Goal: Download file/media

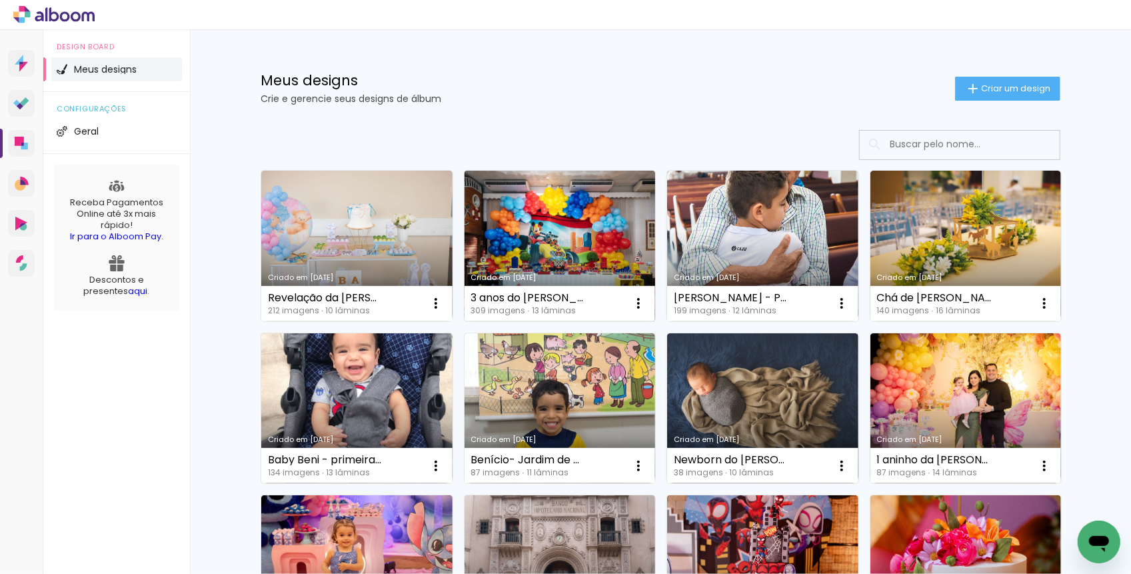
click at [607, 253] on link "Criado em [DATE]" at bounding box center [560, 246] width 191 height 151
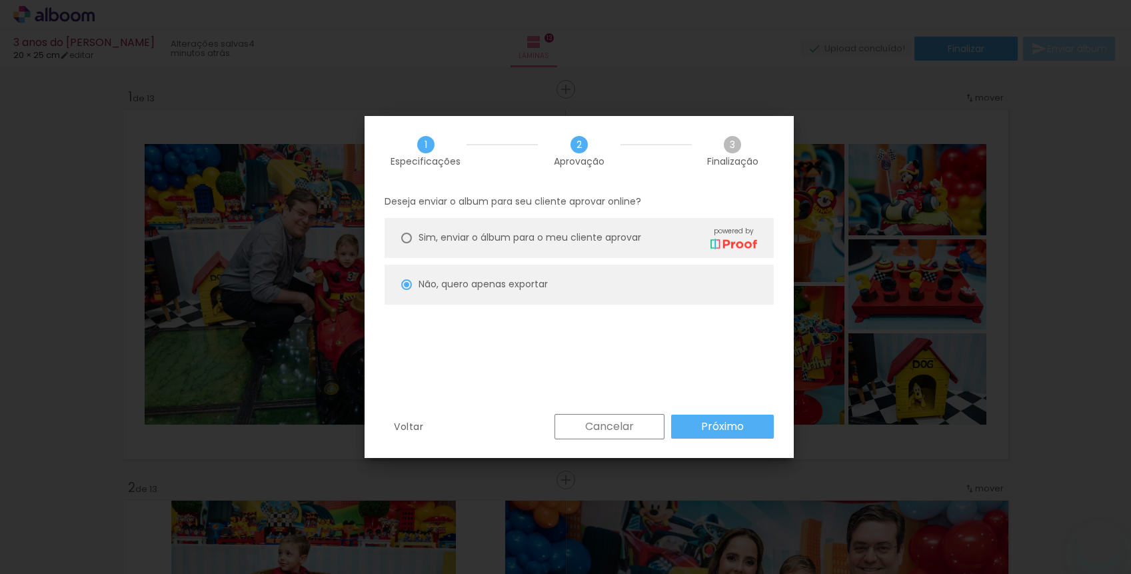
click at [0, 0] on slot "Próximo" at bounding box center [0, 0] width 0 height 0
type input "Alta, 300 DPI"
click at [0, 0] on slot "Exportar" at bounding box center [0, 0] width 0 height 0
